Goal: Communication & Community: Answer question/provide support

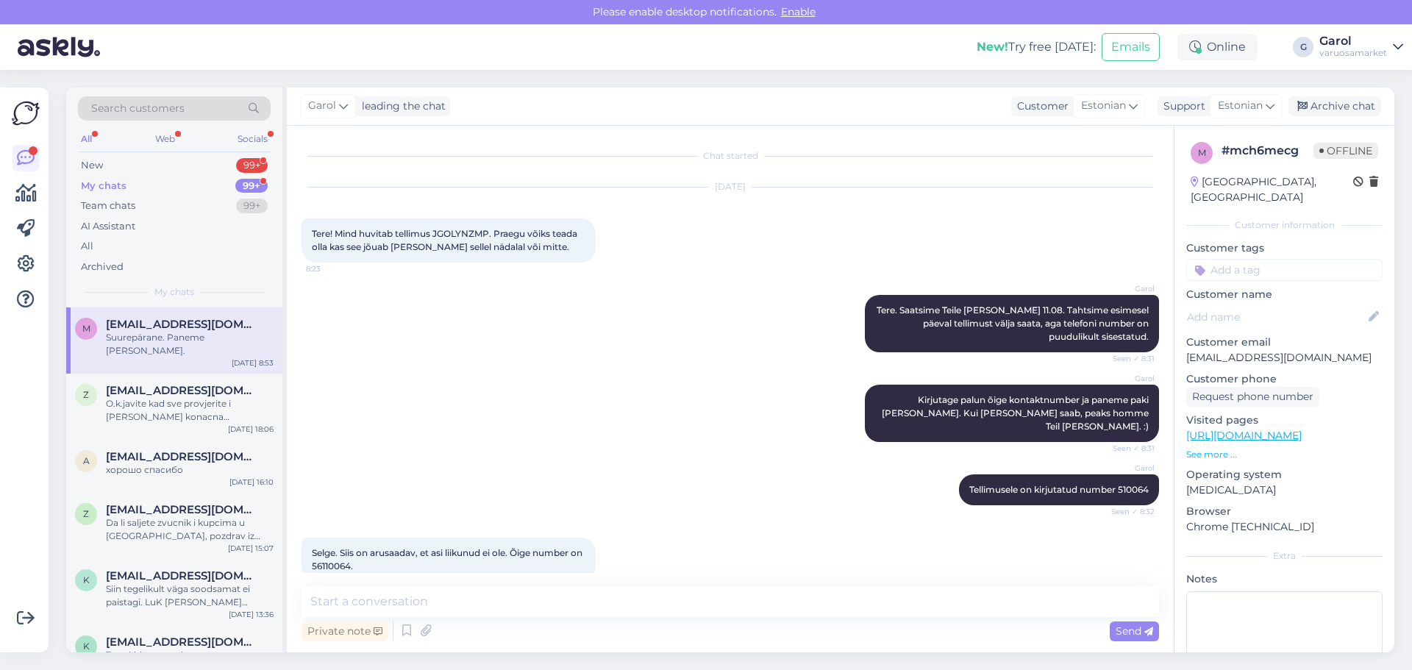
scroll to position [75, 0]
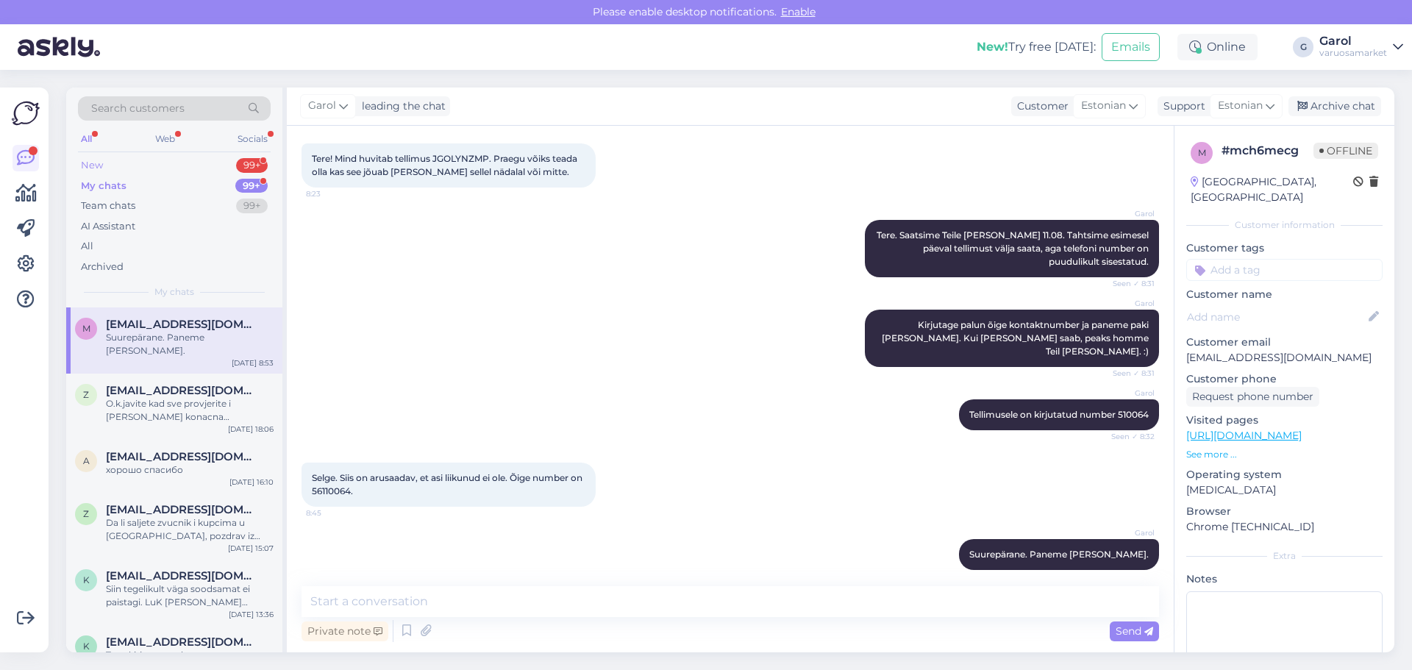
click at [200, 165] on div "New 99+" at bounding box center [174, 165] width 193 height 21
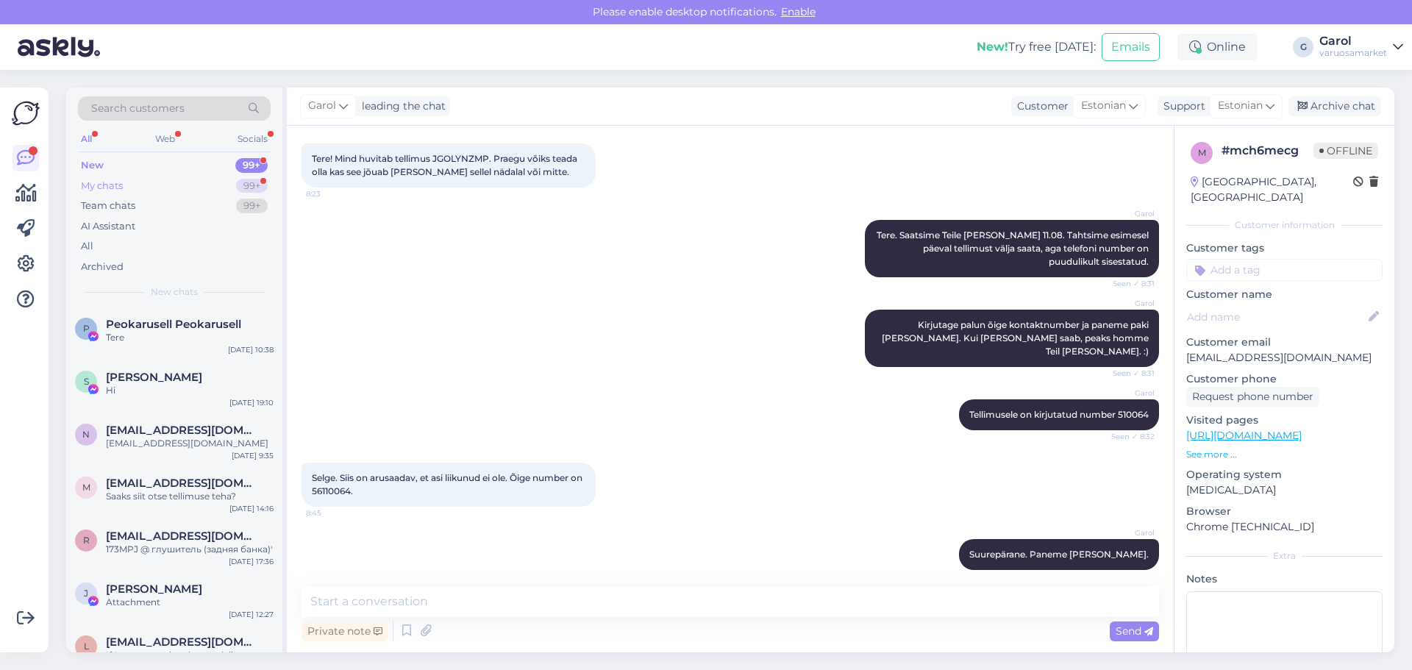
click at [203, 185] on div "My chats 99+" at bounding box center [174, 186] width 193 height 21
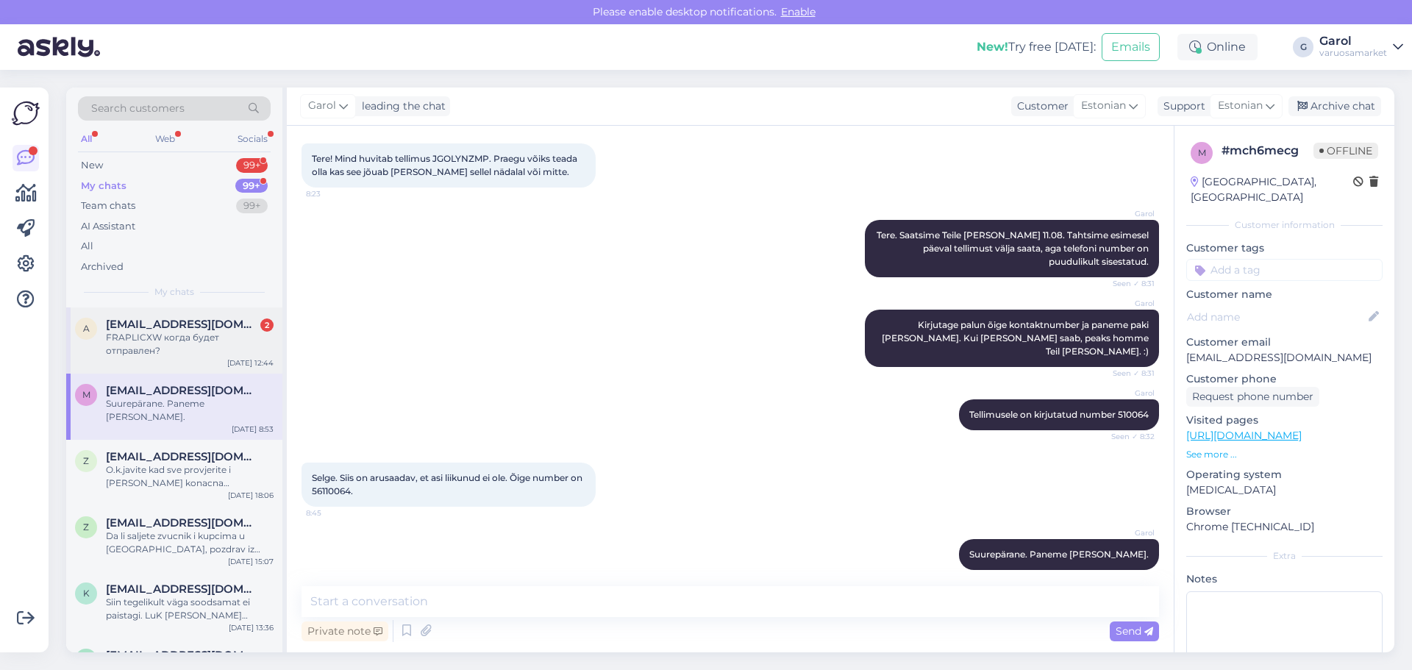
click at [183, 334] on div "FRAPLICXW когда будет отправлен?" at bounding box center [190, 344] width 168 height 26
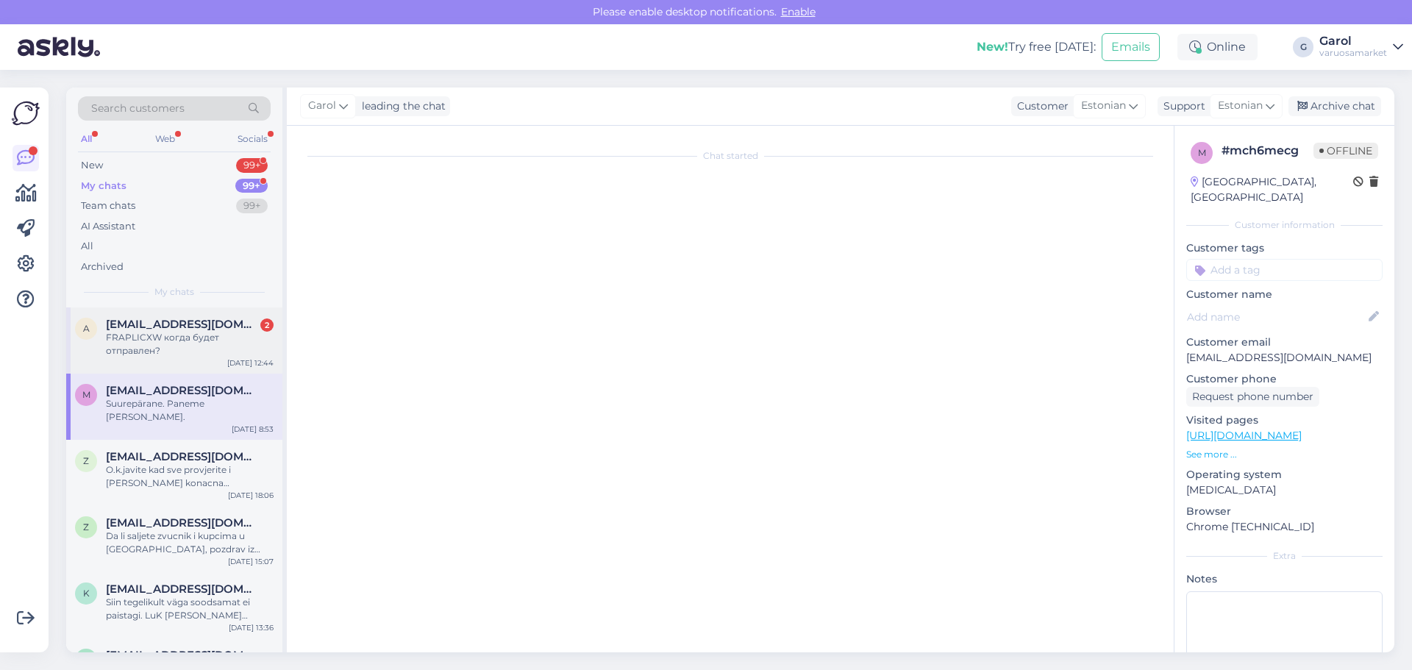
scroll to position [1110, 0]
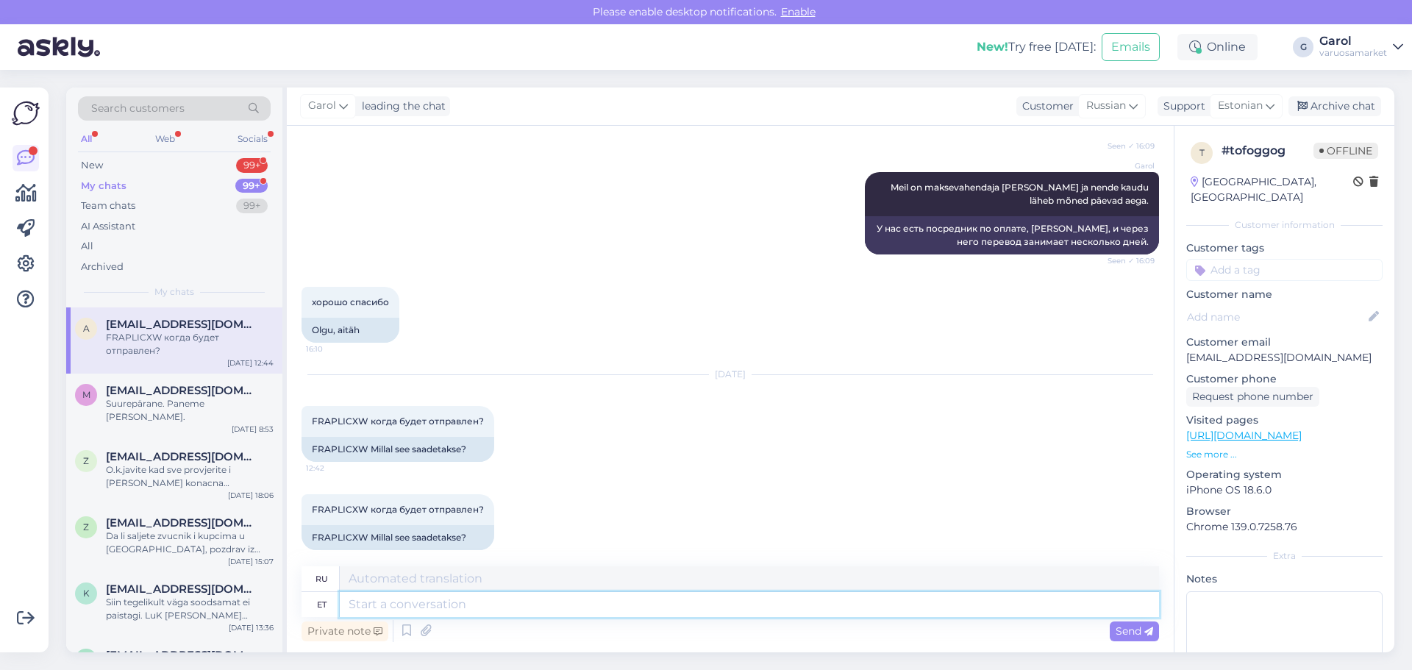
click at [433, 608] on textarea at bounding box center [749, 604] width 819 height 25
type textarea "Tere,"
type textarea "Привет,"
type textarea "Tere, [PERSON_NAME]"
type textarea "Привет, сегодня"
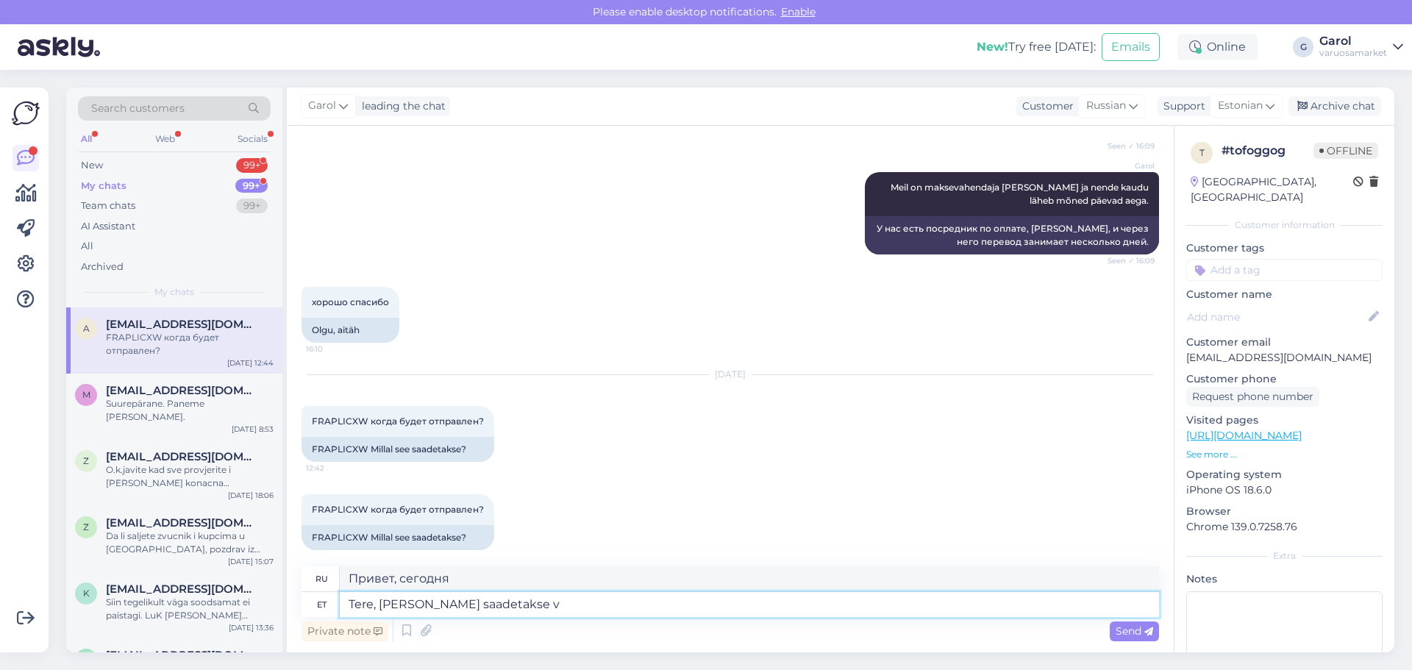
type textarea "Tere, [PERSON_NAME] saadetakse vä"
type textarea "Здравствуйте, посылка будет отправлена сегодня."
type textarea "Tere, [PERSON_NAME] saadetakse välja."
